Goal: Navigation & Orientation: Locate item on page

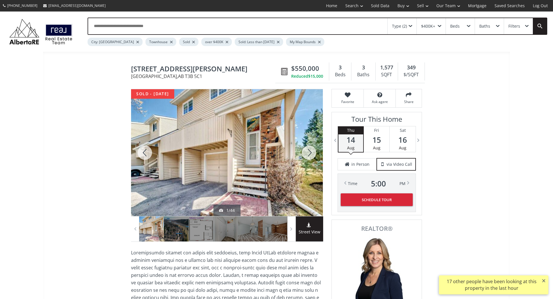
click at [311, 150] on div at bounding box center [309, 152] width 28 height 127
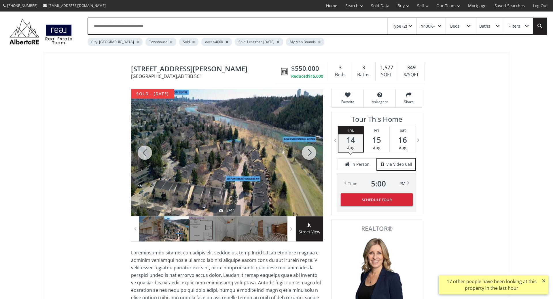
click at [310, 152] on div at bounding box center [309, 152] width 28 height 127
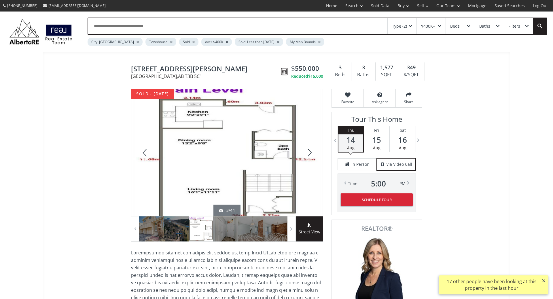
click at [309, 154] on div at bounding box center [309, 152] width 28 height 127
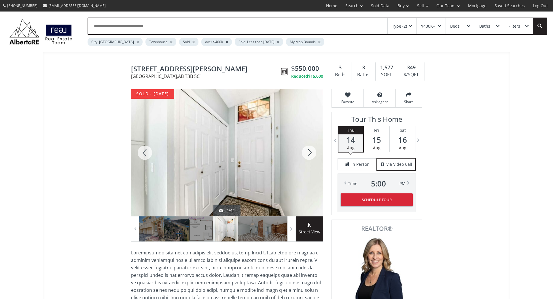
click at [309, 154] on div at bounding box center [309, 152] width 28 height 127
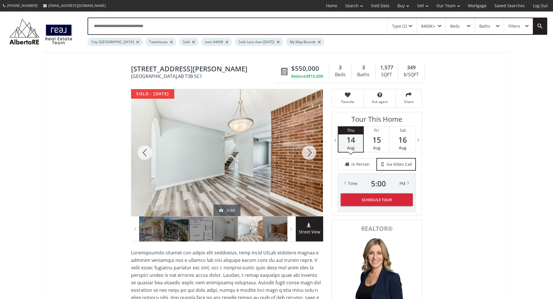
click at [308, 154] on div at bounding box center [309, 152] width 28 height 127
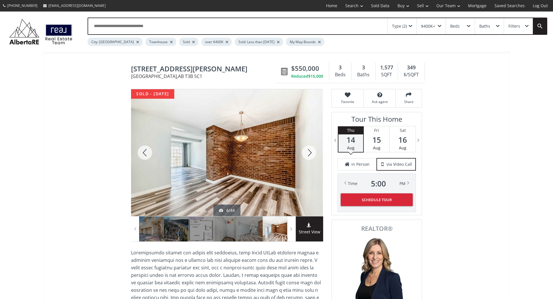
click at [308, 154] on div at bounding box center [309, 152] width 28 height 127
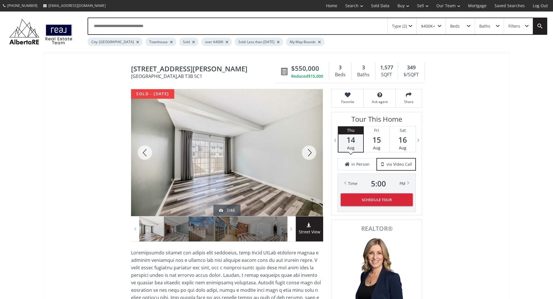
click at [308, 154] on div at bounding box center [309, 152] width 28 height 127
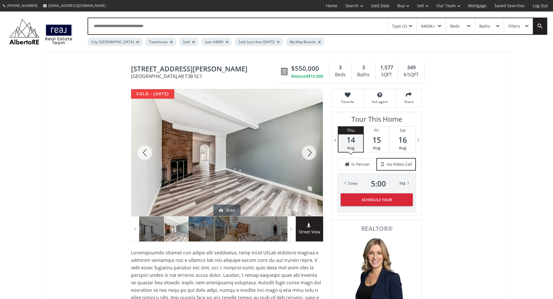
click at [311, 154] on div at bounding box center [309, 152] width 28 height 127
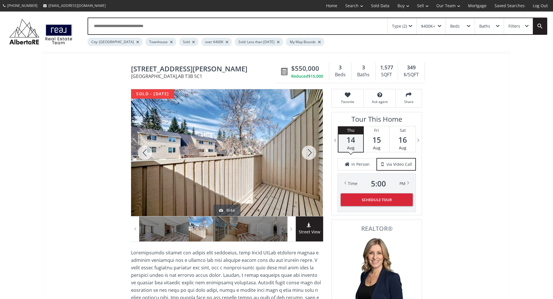
click at [311, 154] on div at bounding box center [309, 152] width 28 height 127
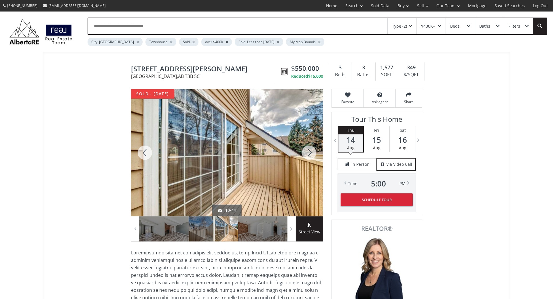
click at [311, 154] on div at bounding box center [309, 152] width 28 height 127
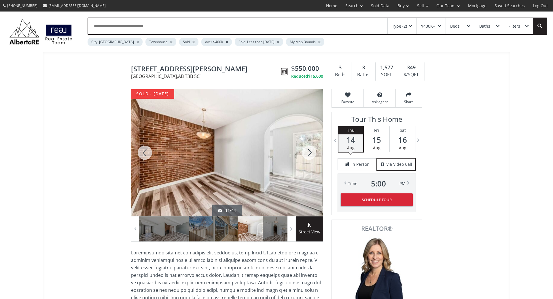
click at [311, 154] on div at bounding box center [309, 152] width 28 height 127
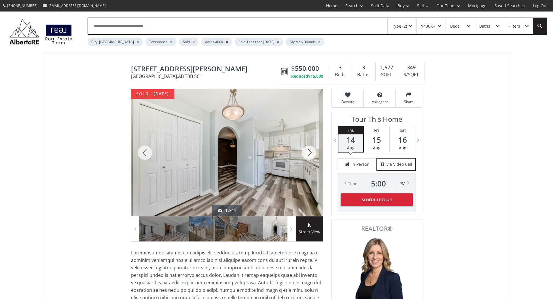
click at [311, 154] on div at bounding box center [309, 152] width 28 height 127
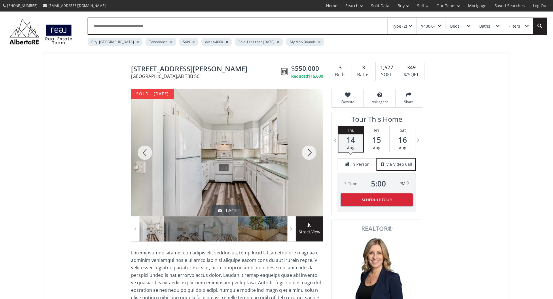
click at [311, 154] on div at bounding box center [309, 152] width 28 height 127
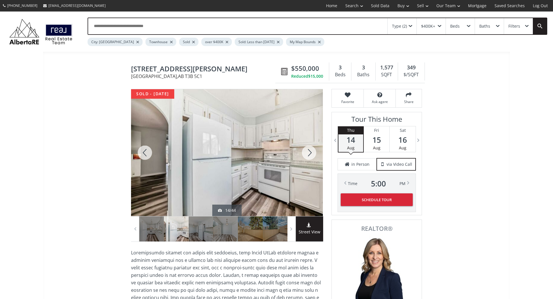
click at [311, 154] on div at bounding box center [309, 152] width 28 height 127
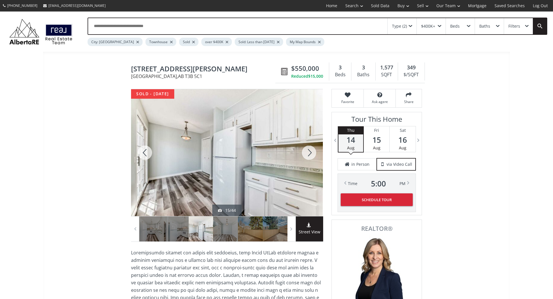
click at [311, 154] on div at bounding box center [309, 152] width 28 height 127
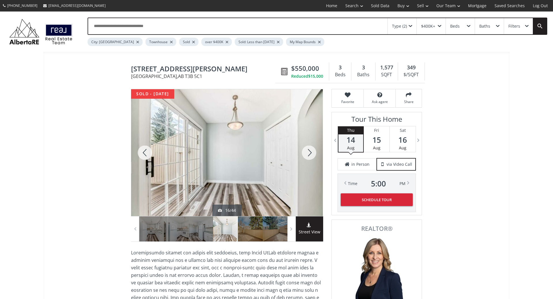
click at [311, 154] on div at bounding box center [309, 152] width 28 height 127
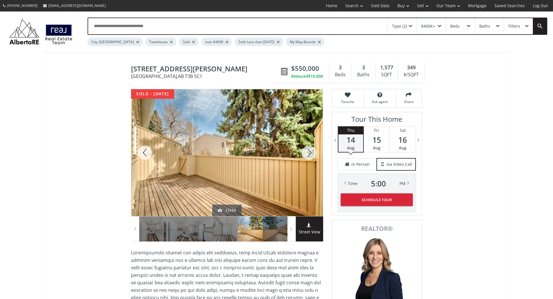
click at [311, 154] on div at bounding box center [309, 152] width 28 height 127
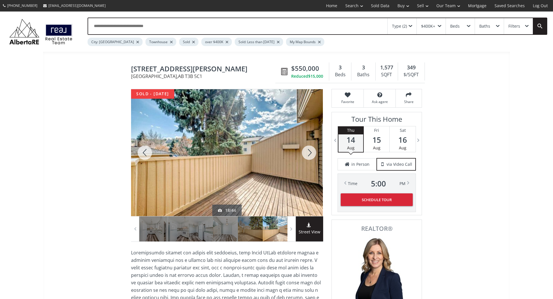
click at [311, 154] on div at bounding box center [309, 152] width 28 height 127
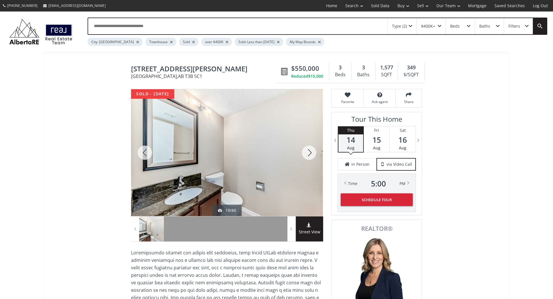
click at [311, 154] on div at bounding box center [309, 152] width 28 height 127
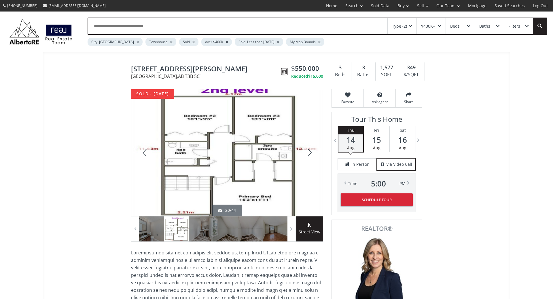
click at [311, 154] on div at bounding box center [309, 152] width 28 height 127
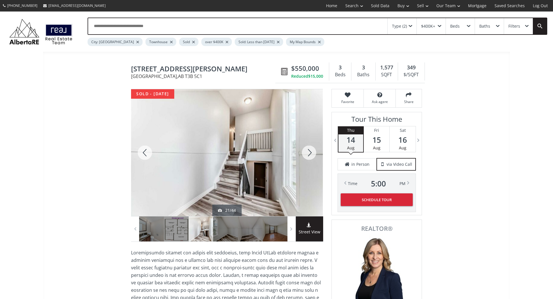
click at [311, 154] on div at bounding box center [309, 152] width 28 height 127
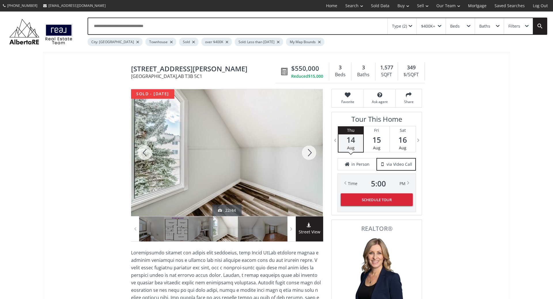
click at [311, 154] on div at bounding box center [309, 152] width 28 height 127
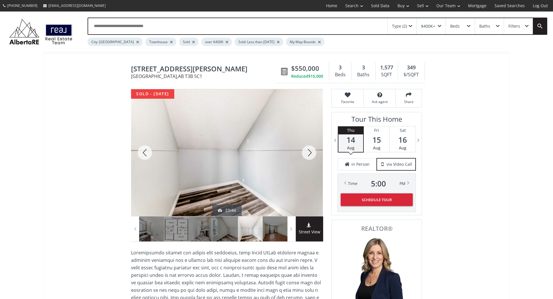
click at [311, 154] on div at bounding box center [309, 152] width 28 height 127
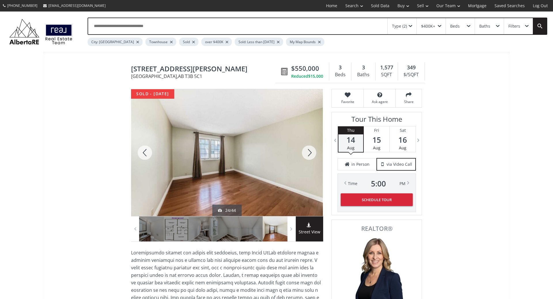
click at [311, 154] on div at bounding box center [309, 152] width 28 height 127
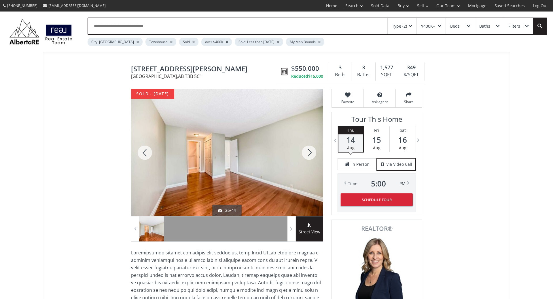
click at [311, 154] on div at bounding box center [309, 152] width 28 height 127
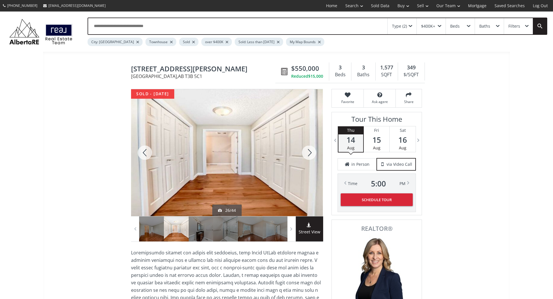
click at [311, 154] on div at bounding box center [309, 152] width 28 height 127
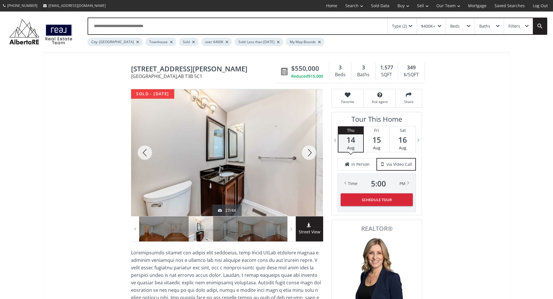
click at [311, 154] on div at bounding box center [309, 152] width 28 height 127
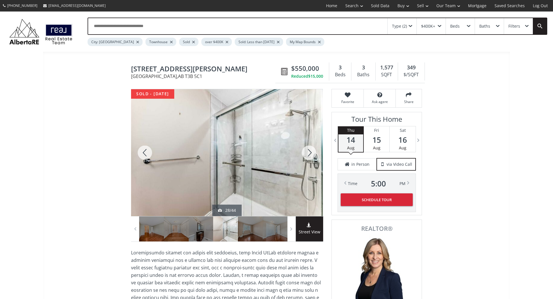
click at [311, 154] on div at bounding box center [309, 152] width 28 height 127
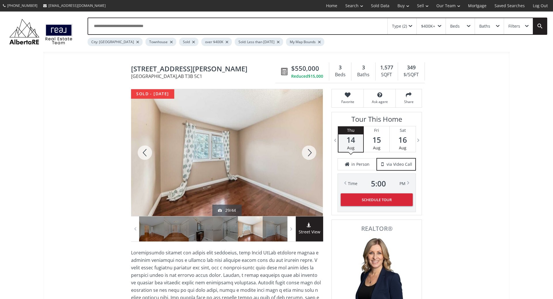
click at [311, 154] on div at bounding box center [309, 152] width 28 height 127
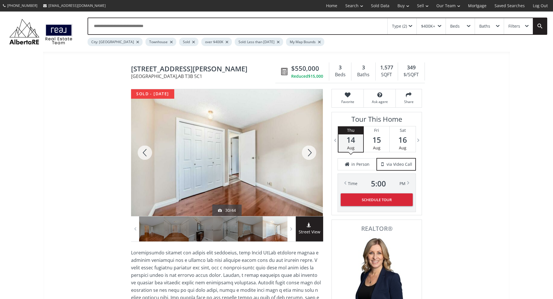
click at [311, 154] on div at bounding box center [309, 152] width 28 height 127
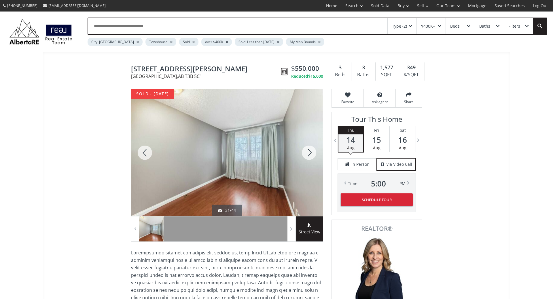
click at [311, 154] on div at bounding box center [309, 152] width 28 height 127
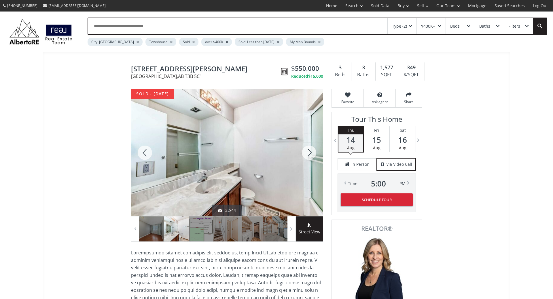
click at [311, 154] on div at bounding box center [309, 152] width 28 height 127
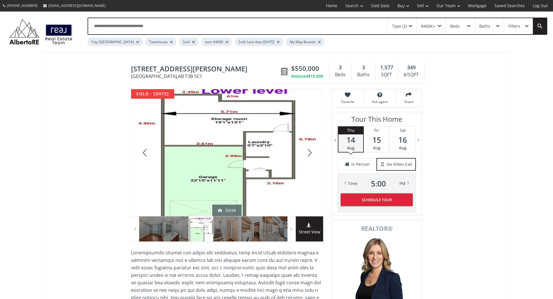
click at [311, 154] on div at bounding box center [309, 152] width 28 height 127
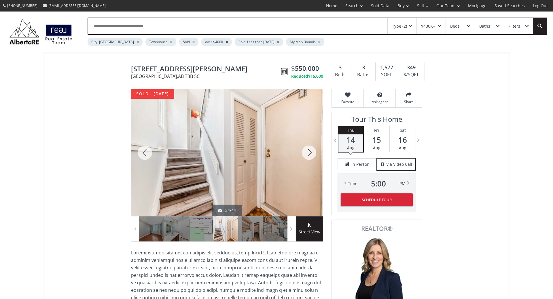
click at [311, 154] on div at bounding box center [309, 152] width 28 height 127
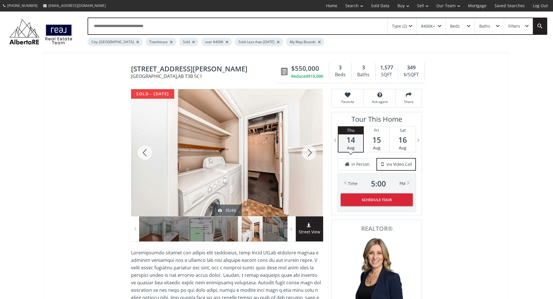
click at [311, 154] on div at bounding box center [309, 152] width 28 height 127
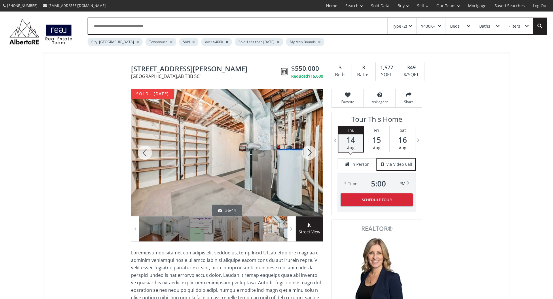
click at [311, 154] on div at bounding box center [309, 152] width 28 height 127
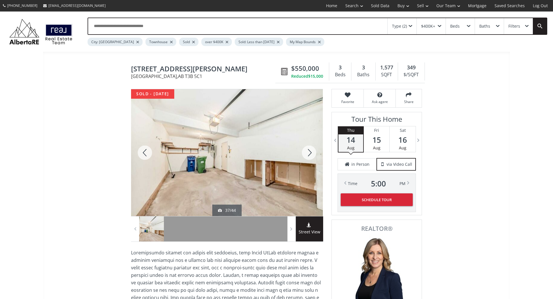
click at [310, 154] on div at bounding box center [309, 152] width 28 height 127
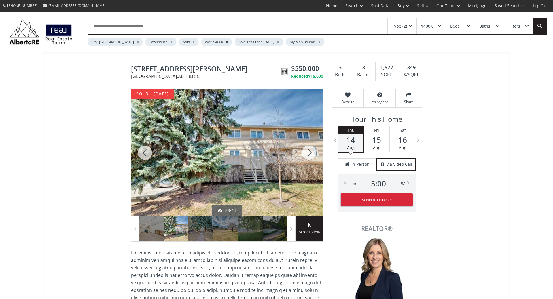
click at [310, 154] on div at bounding box center [309, 152] width 28 height 127
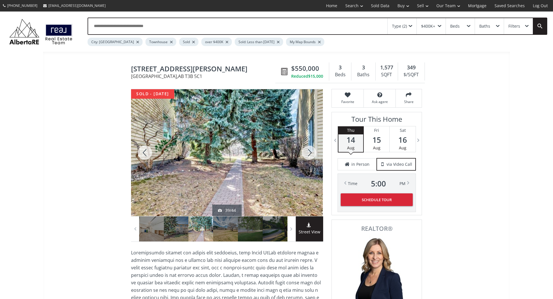
click at [310, 154] on div at bounding box center [309, 152] width 28 height 127
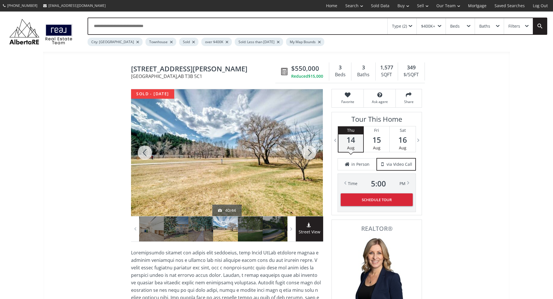
click at [309, 154] on div at bounding box center [309, 152] width 28 height 127
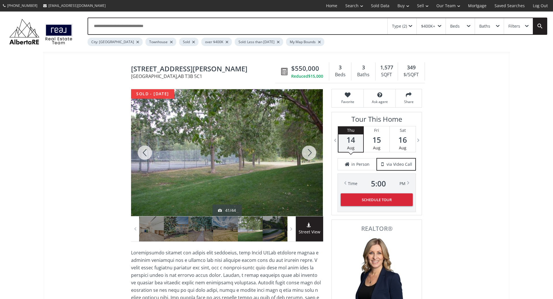
click at [309, 154] on div at bounding box center [309, 152] width 28 height 127
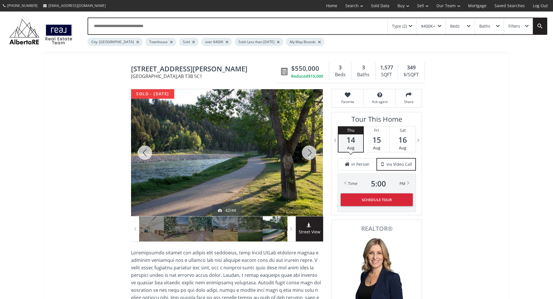
click at [309, 154] on div at bounding box center [309, 152] width 28 height 127
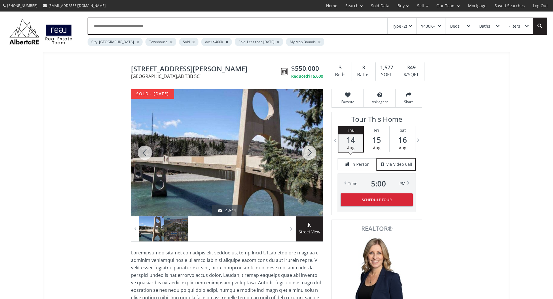
click at [309, 154] on div at bounding box center [309, 152] width 28 height 127
